Goal: Use online tool/utility: Utilize a website feature to perform a specific function

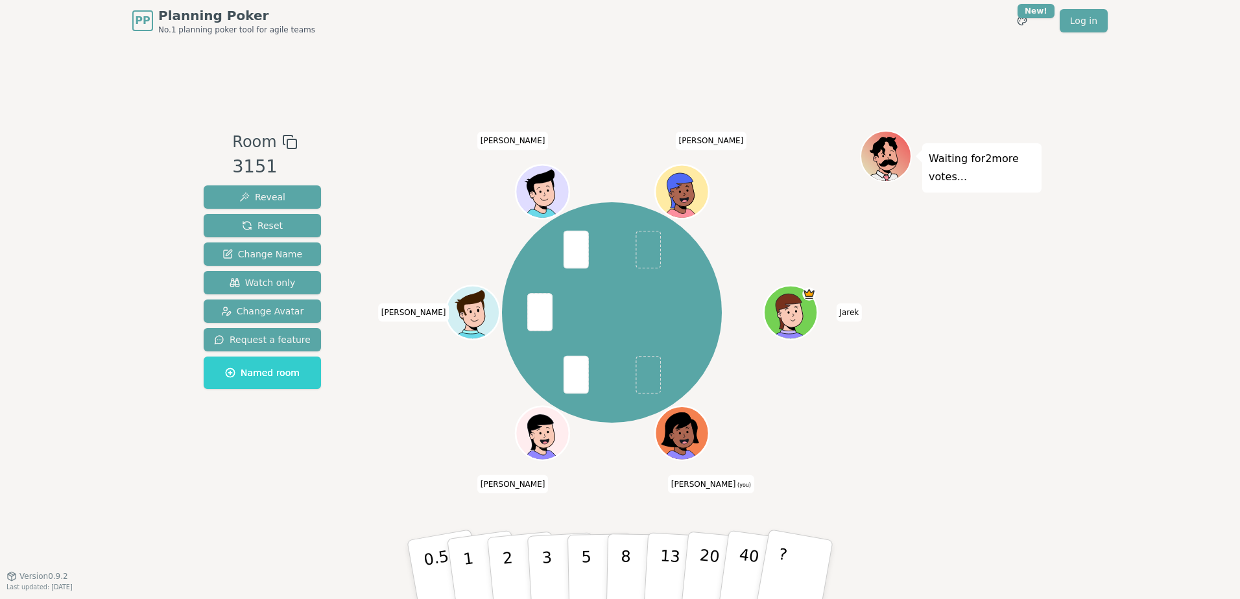
drag, startPoint x: 320, startPoint y: 509, endPoint x: 319, endPoint y: 515, distance: 6.5
click at [320, 508] on div "Room 3151 Reveal Reset Change Name Watch only Change Avatar Request a feature N…" at bounding box center [619, 309] width 843 height 535
click at [509, 568] on p "2" at bounding box center [510, 584] width 17 height 71
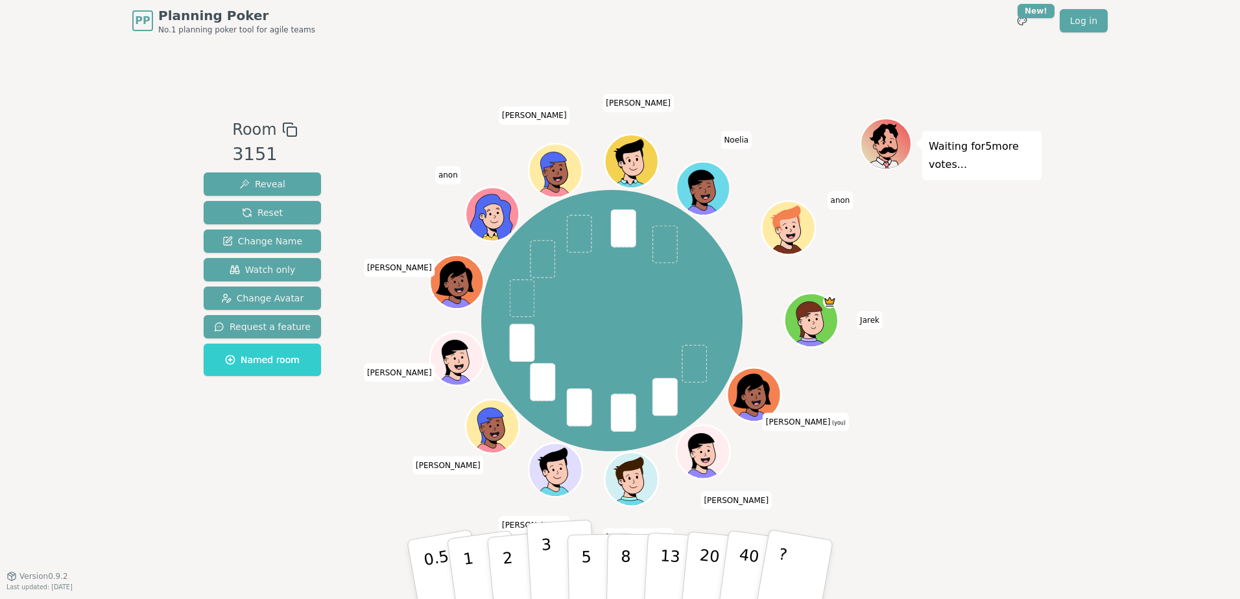
click at [555, 568] on button "3" at bounding box center [562, 570] width 71 height 101
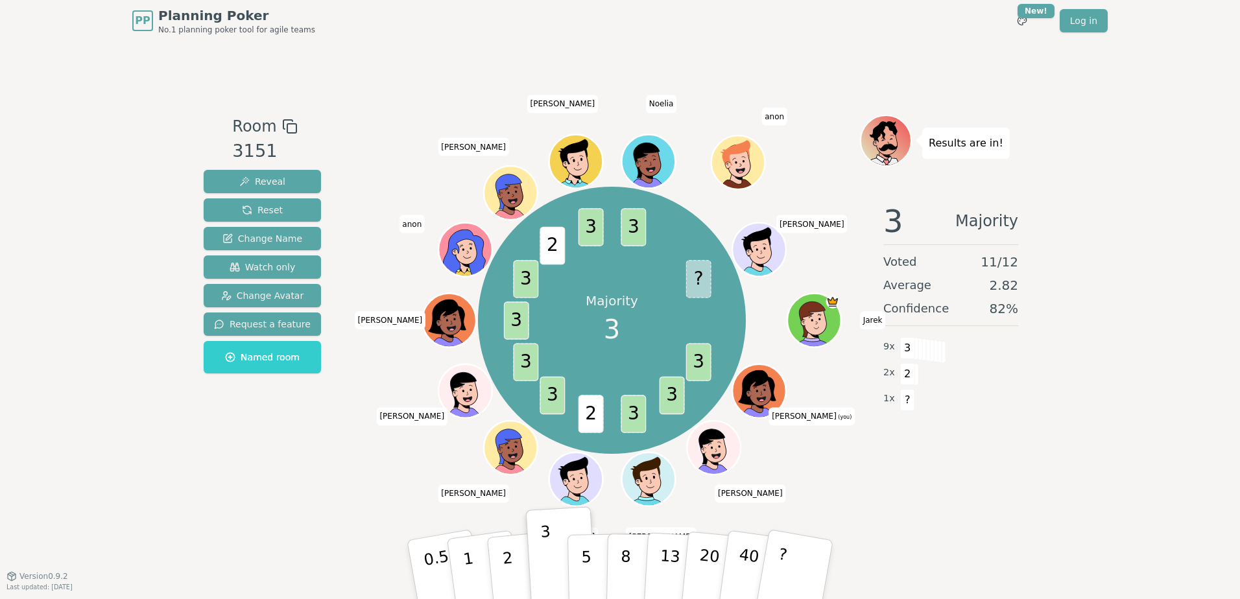
click at [339, 507] on div "Room 3151 Reveal Reset Change Name Watch only Change Avatar Request a feature N…" at bounding box center [619, 309] width 843 height 535
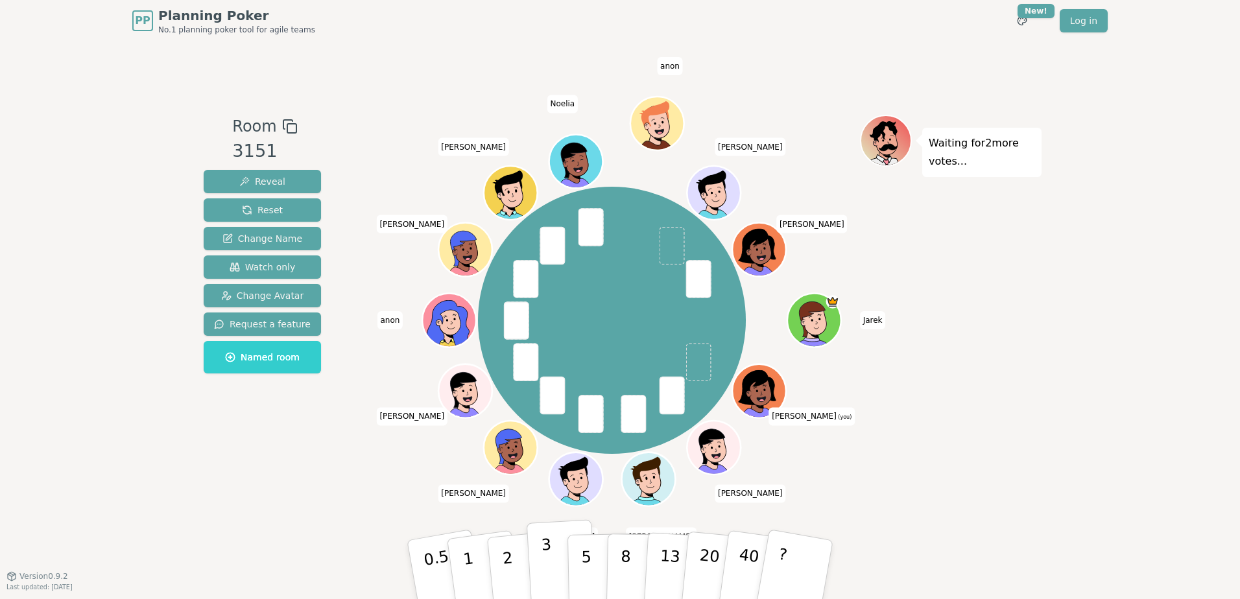
click at [548, 562] on p "3" at bounding box center [548, 571] width 14 height 71
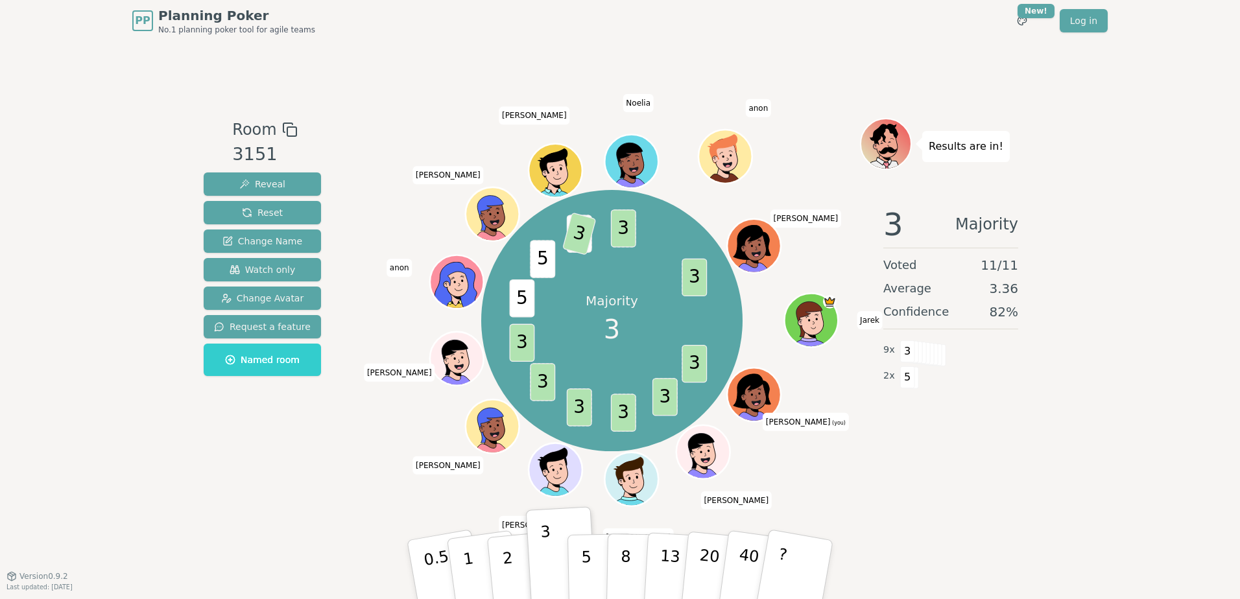
drag, startPoint x: 230, startPoint y: 595, endPoint x: 167, endPoint y: 566, distance: 69.4
click at [233, 593] on div "PP Planning Poker No.1 planning poker tool for agile teams Toggle theme New! Lo…" at bounding box center [620, 299] width 1240 height 599
